Goal: Task Accomplishment & Management: Manage account settings

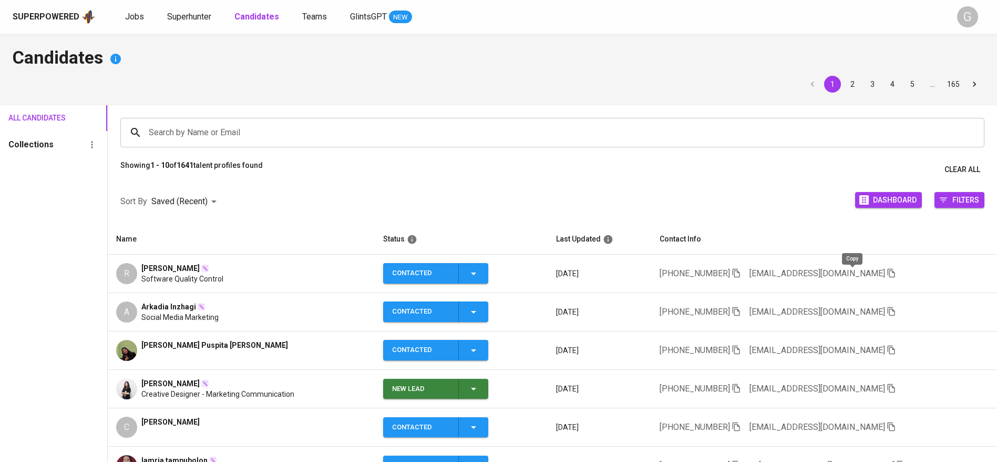
click at [887, 271] on icon "button" at bounding box center [891, 272] width 9 height 9
click at [183, 19] on span "Superhunter" at bounding box center [189, 17] width 44 height 10
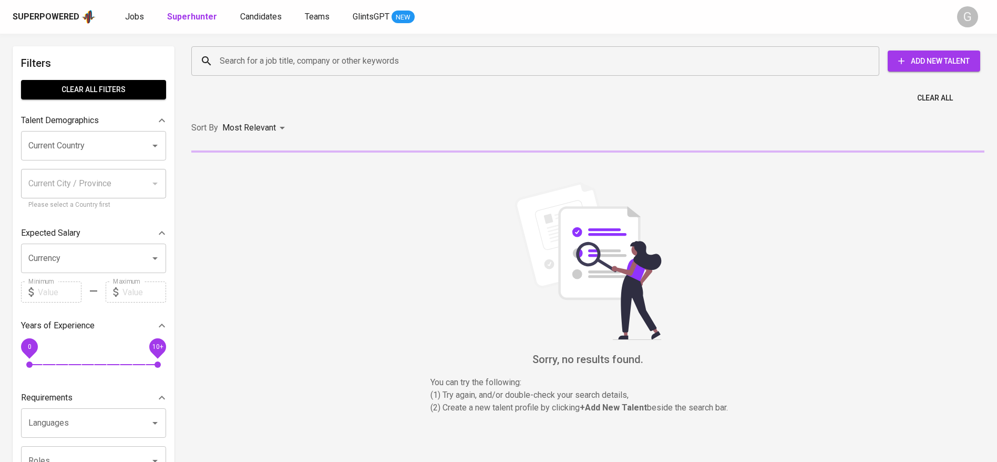
click at [294, 55] on input "Search for a job title, company or other keywords" at bounding box center [538, 61] width 642 height 20
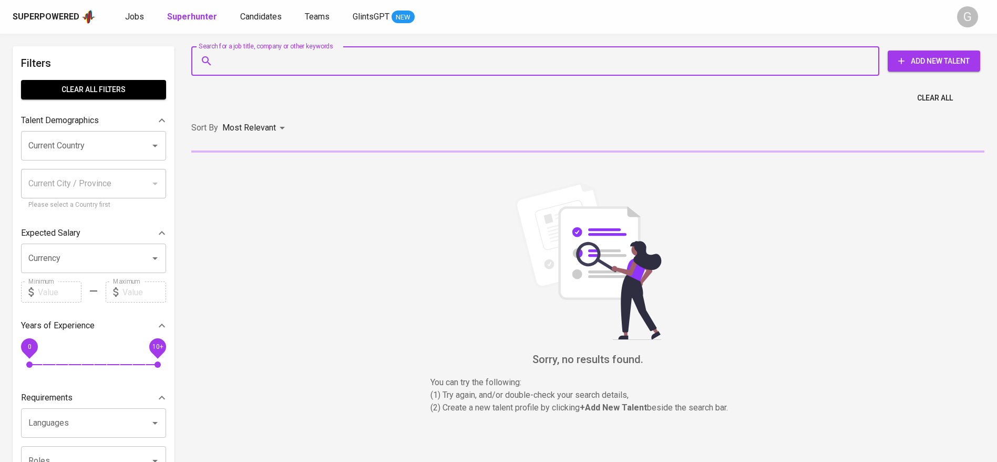
paste input "[EMAIL_ADDRESS][DOMAIN_NAME]"
type input "[EMAIL_ADDRESS][DOMAIN_NAME]"
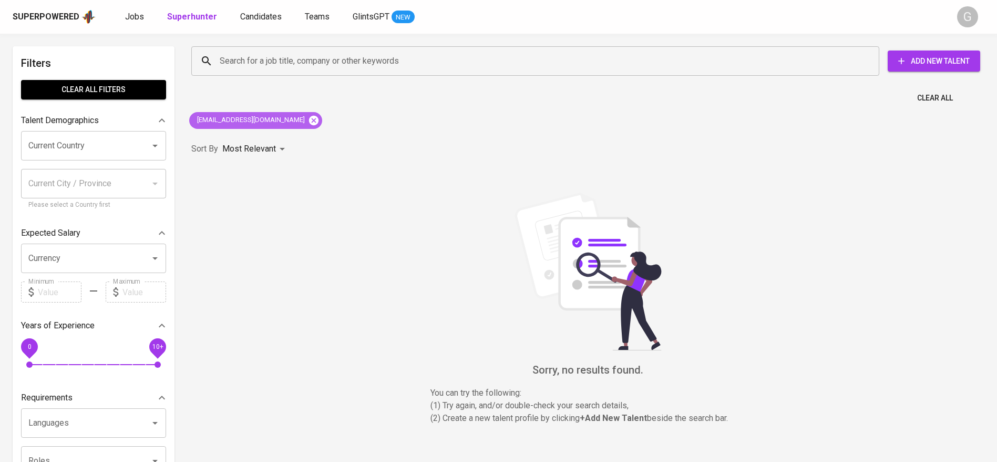
click at [309, 118] on icon at bounding box center [313, 119] width 9 height 9
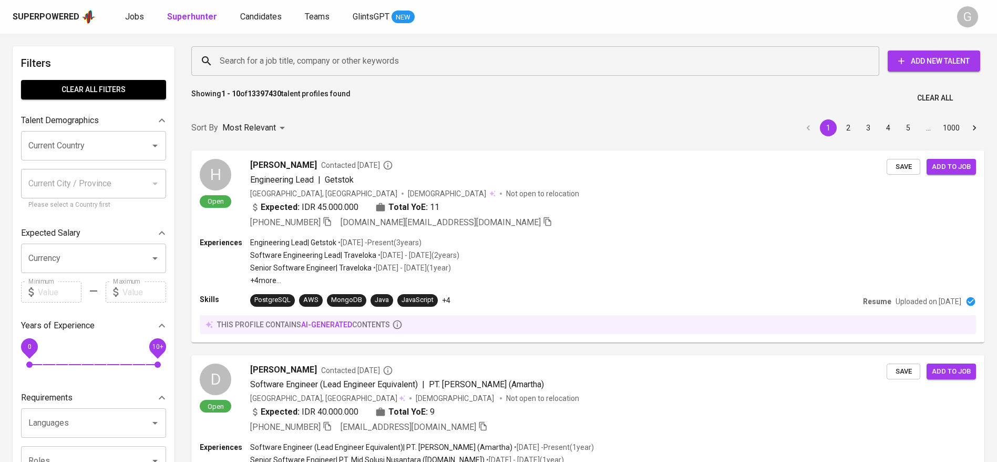
click at [265, 74] on div "Search for a job title, company or other keywords" at bounding box center [535, 60] width 688 height 29
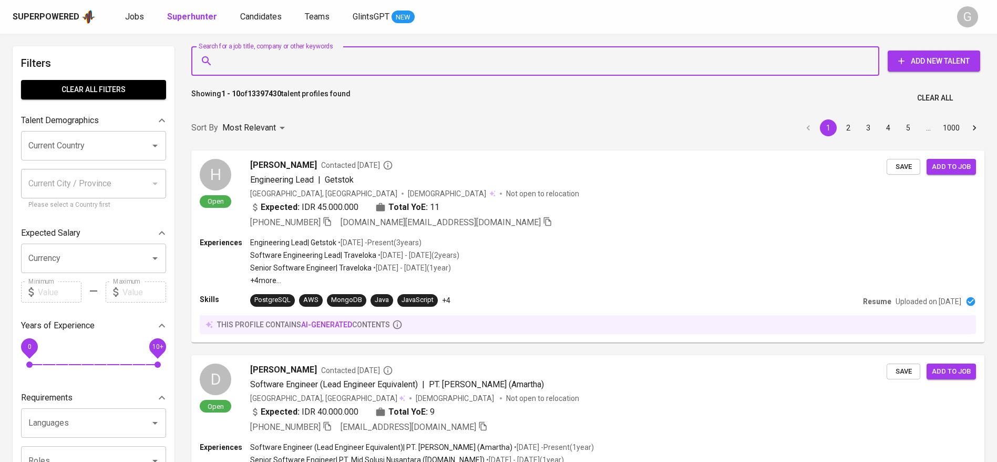
paste input "[EMAIL_ADDRESS][DOMAIN_NAME]"
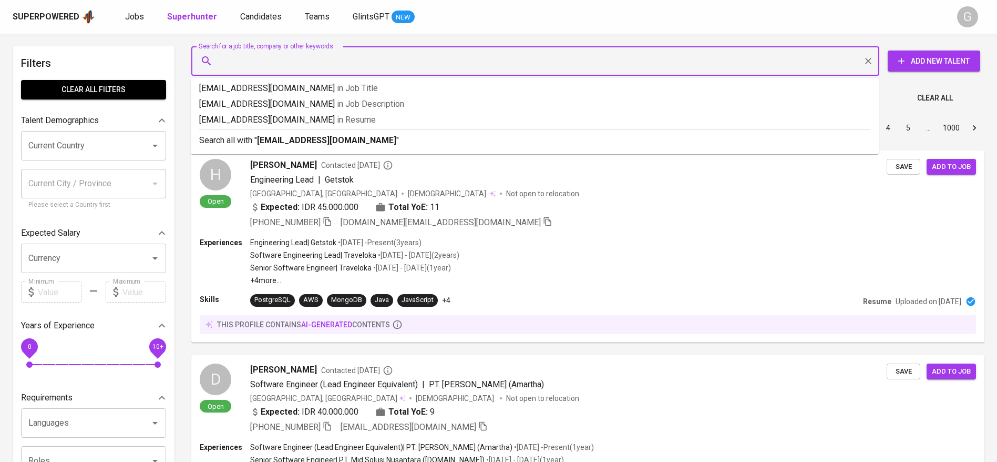
type input "[EMAIL_ADDRESS][DOMAIN_NAME]"
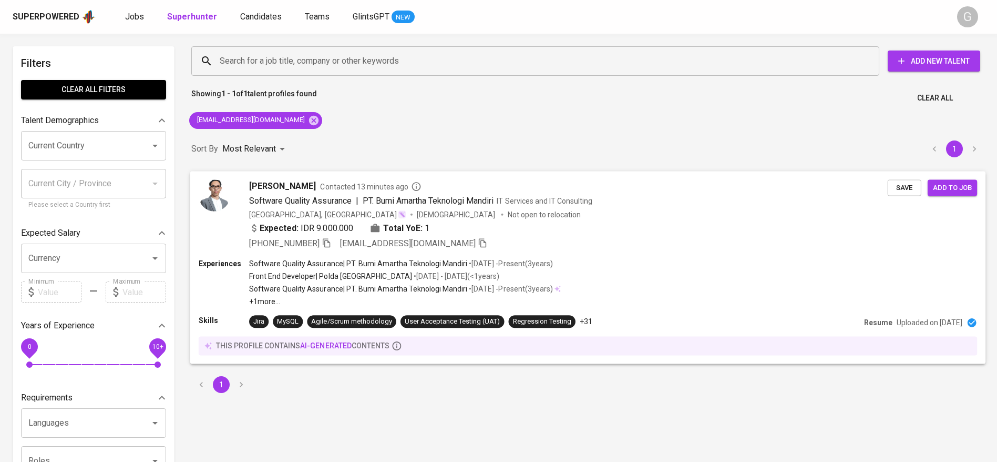
click at [629, 221] on div "[PERSON_NAME] Contacted 13 minutes ago Software Quality Assurance | PT. Bumi Am…" at bounding box center [568, 214] width 639 height 70
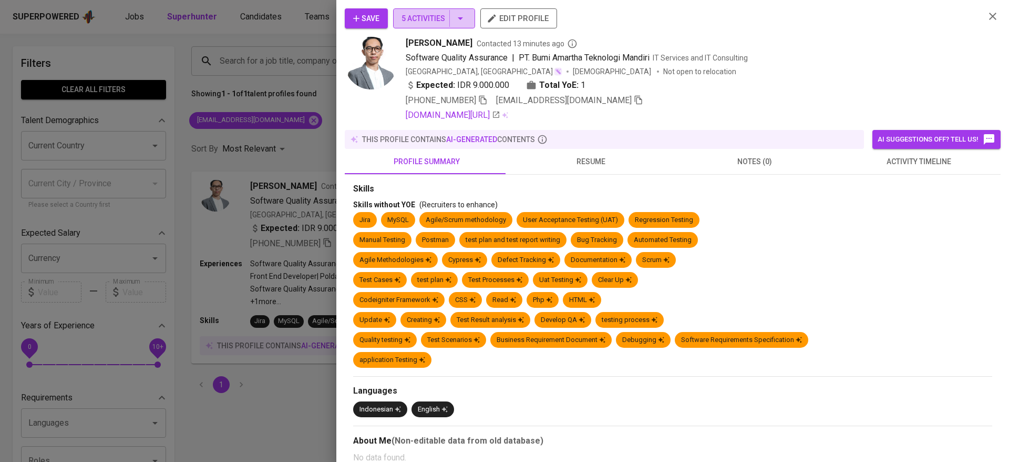
click at [431, 12] on span "5 Activities" at bounding box center [434, 18] width 65 height 13
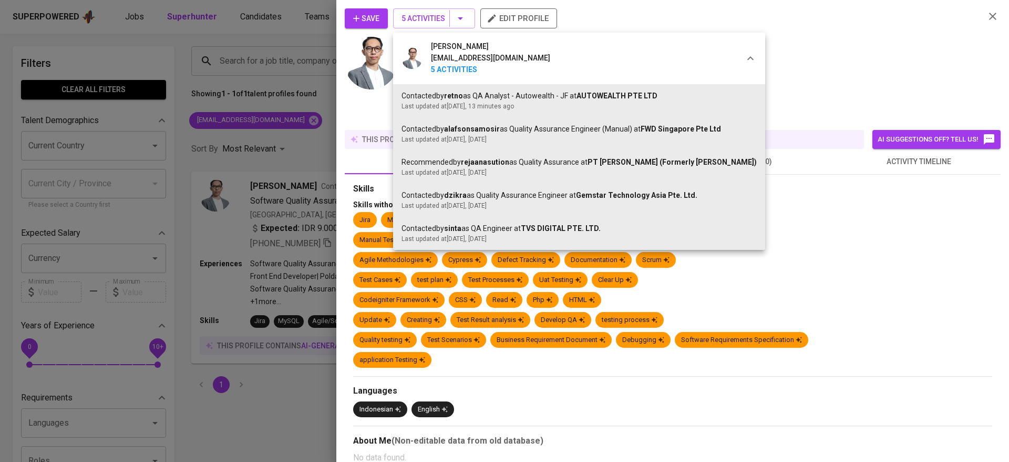
click at [238, 108] on div at bounding box center [504, 231] width 1009 height 462
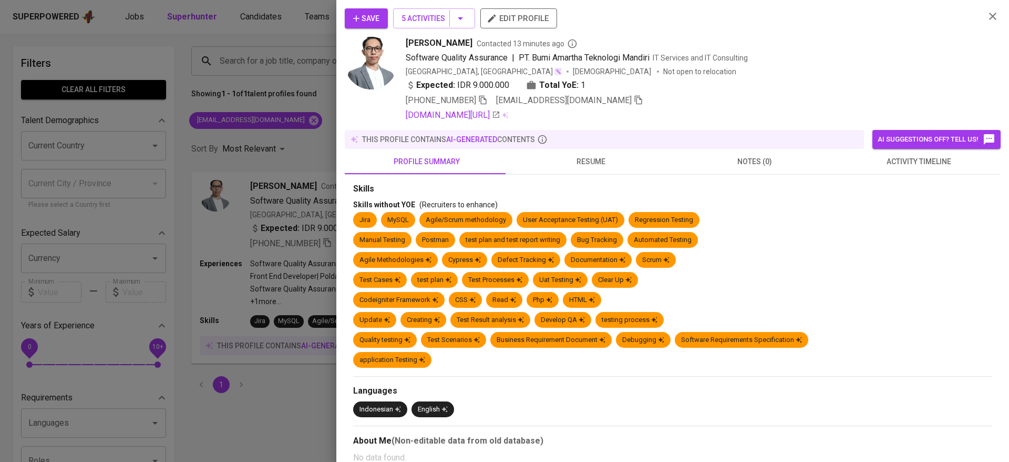
click at [246, 118] on div at bounding box center [504, 231] width 1009 height 462
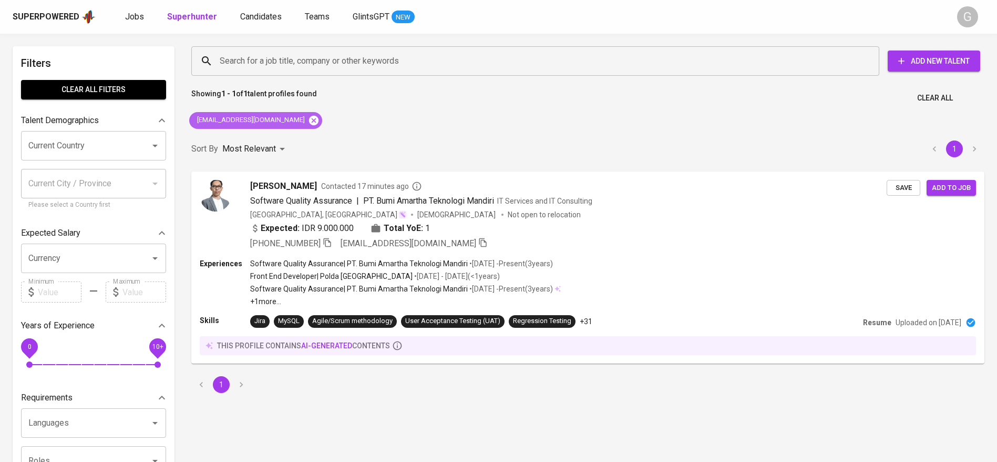
click at [309, 116] on icon at bounding box center [314, 121] width 12 height 12
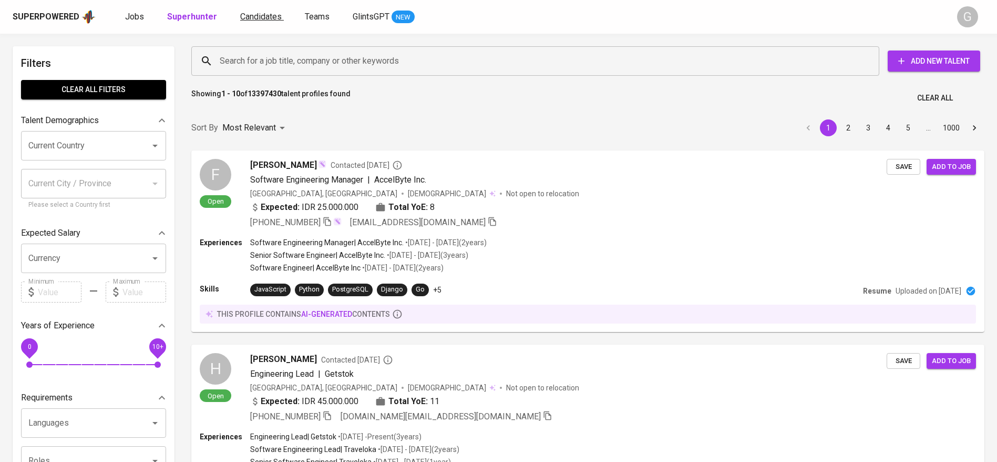
click at [250, 14] on span "Candidates" at bounding box center [261, 17] width 42 height 10
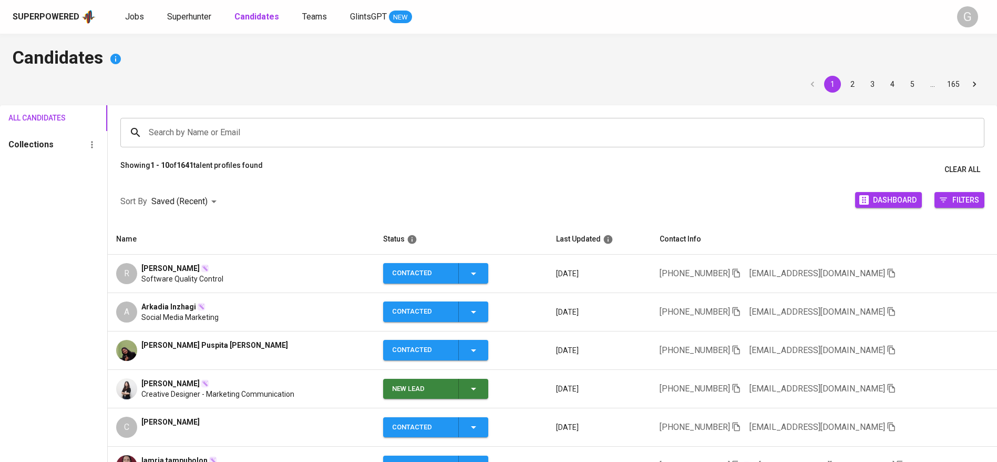
drag, startPoint x: 199, startPoint y: 42, endPoint x: 206, endPoint y: 44, distance: 6.5
click at [206, 44] on div "Candidates 1 2 3 4 5 … 165 All Candidates Collections Search by Name or Email S…" at bounding box center [498, 357] width 997 height 647
click at [201, 63] on h4 "Candidates" at bounding box center [499, 58] width 972 height 25
click at [197, 14] on span "Superhunter" at bounding box center [189, 17] width 44 height 10
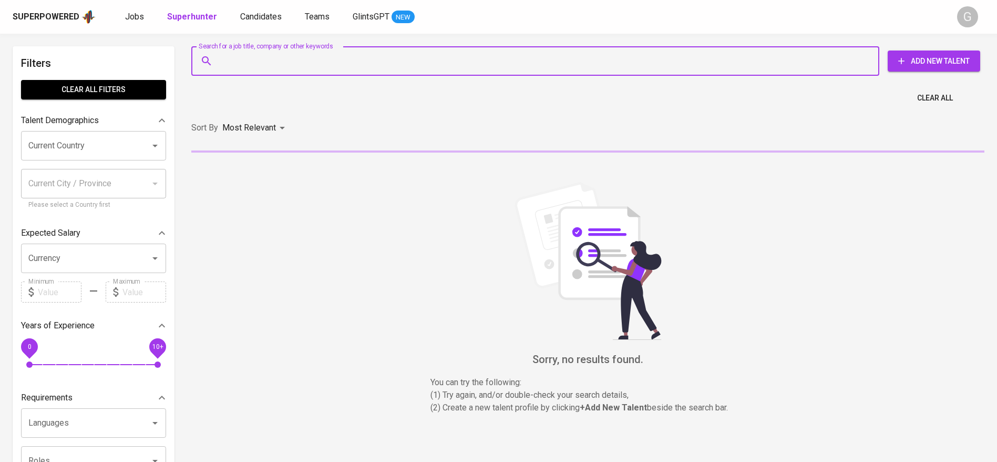
click at [289, 53] on input "Search for a job title, company or other keywords" at bounding box center [538, 61] width 642 height 20
paste input "[EMAIL_ADDRESS][DOMAIN_NAME]"
type input "[EMAIL_ADDRESS][DOMAIN_NAME]"
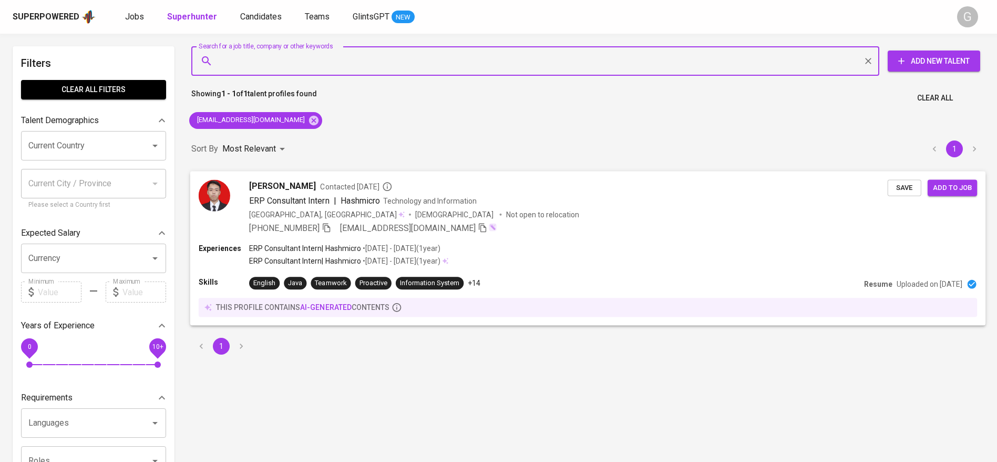
click at [896, 186] on span "Save" at bounding box center [904, 187] width 23 height 12
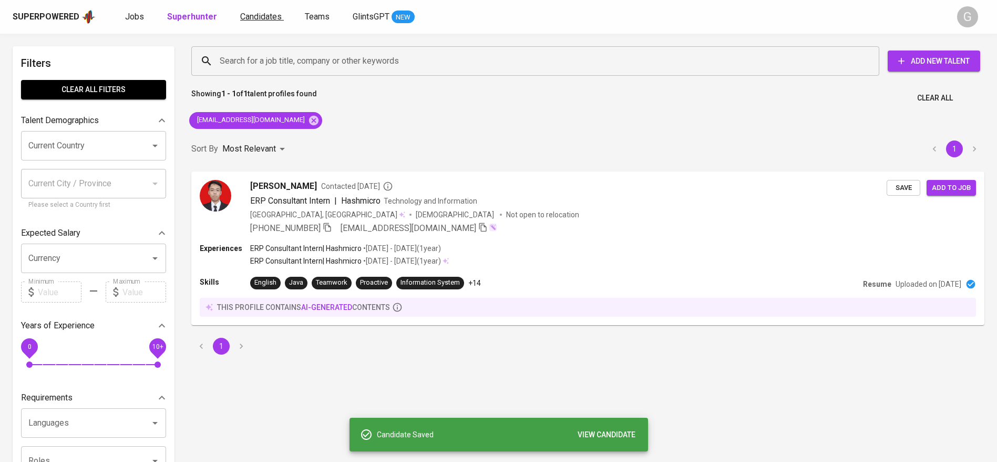
click at [258, 18] on span "Candidates" at bounding box center [261, 17] width 42 height 10
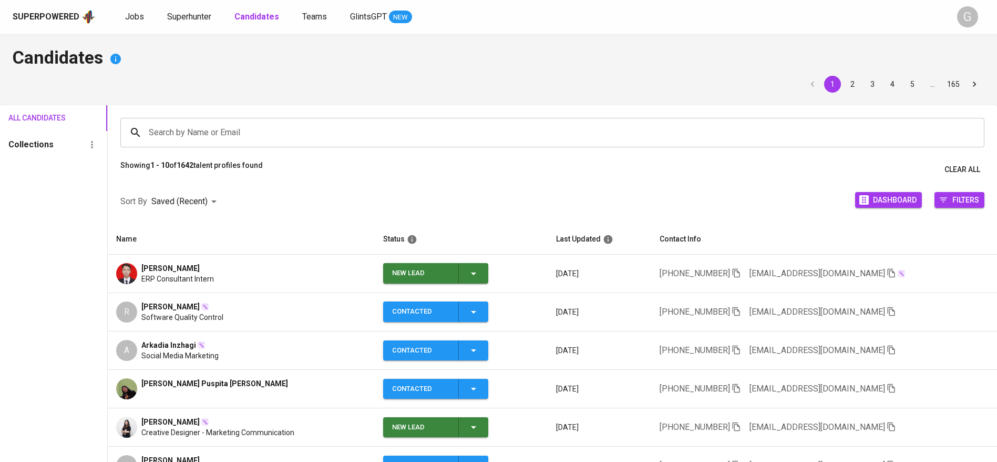
click at [478, 268] on icon "button" at bounding box center [473, 273] width 13 height 13
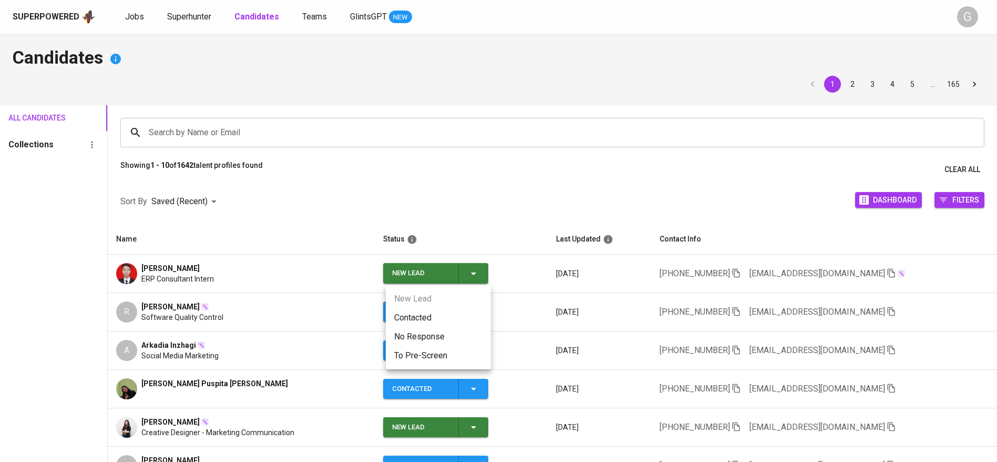
click at [438, 315] on li "Contacted" at bounding box center [438, 317] width 105 height 19
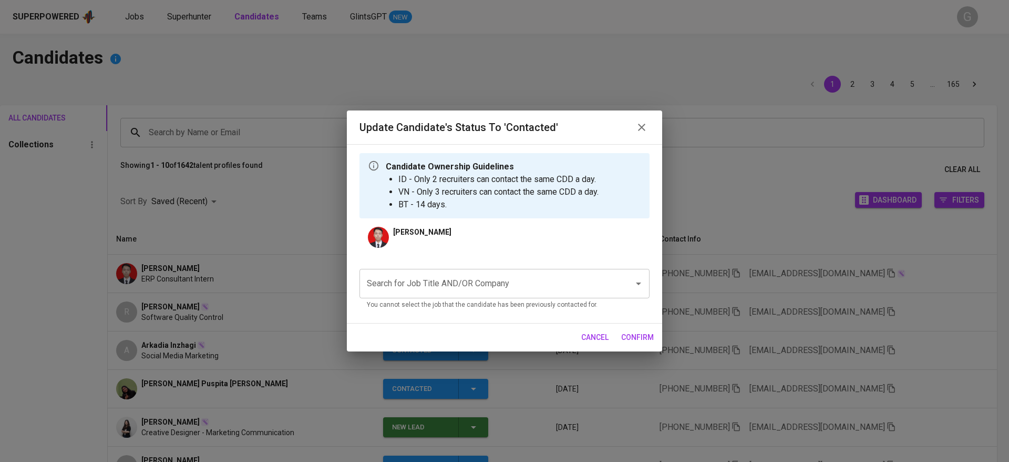
click at [570, 283] on input "Search for Job Title AND/OR Company" at bounding box center [489, 283] width 251 height 20
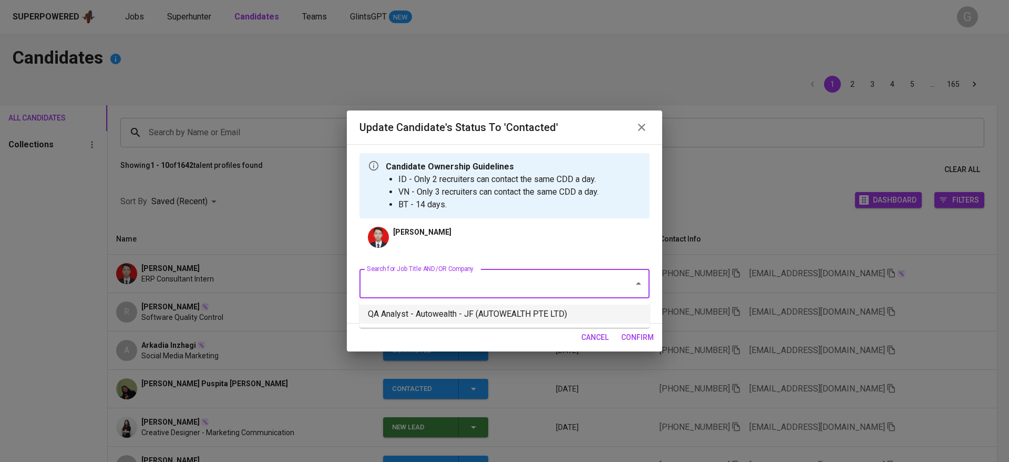
click at [539, 314] on li "QA Analyst - Autowealth - JF (AUTOWEALTH PTE LTD)" at bounding box center [505, 313] width 290 height 19
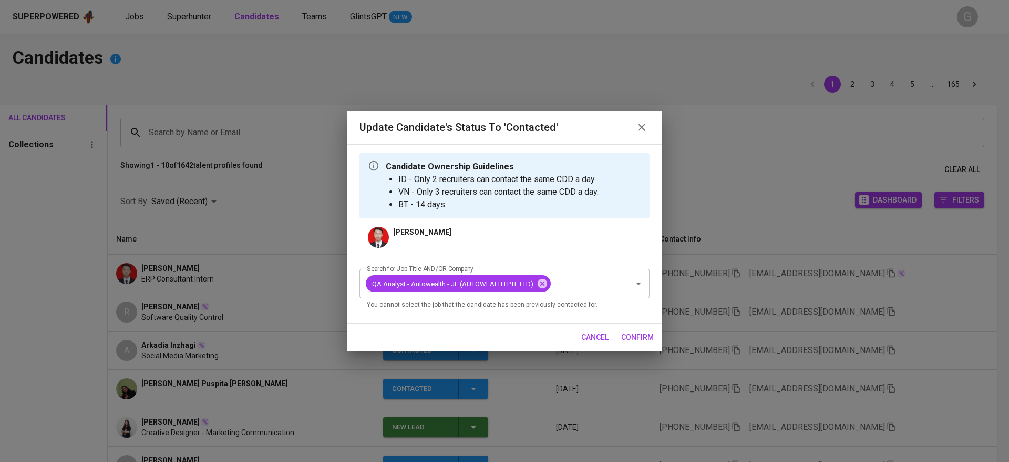
click at [626, 335] on span "confirm" at bounding box center [637, 337] width 33 height 13
